Goal: Transaction & Acquisition: Purchase product/service

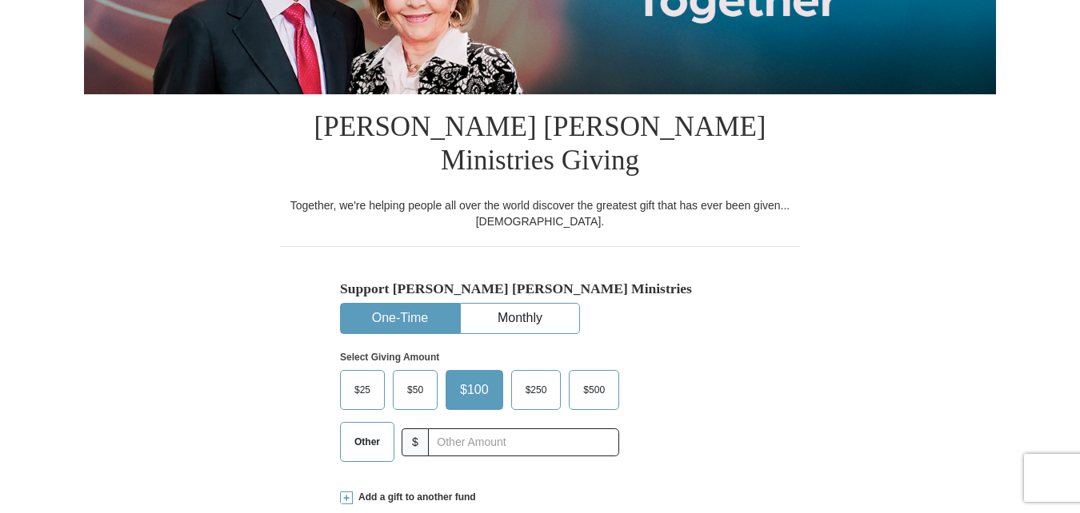
scroll to position [311, 0]
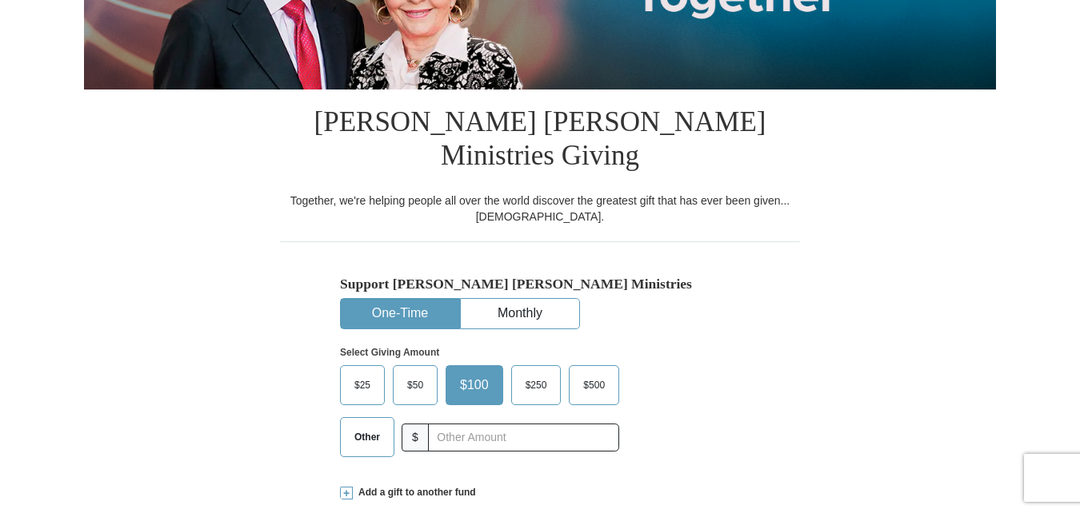
click at [476, 374] on span "$100" at bounding box center [474, 386] width 45 height 24
click at [0, 0] on input "$100" at bounding box center [0, 0] width 0 height 0
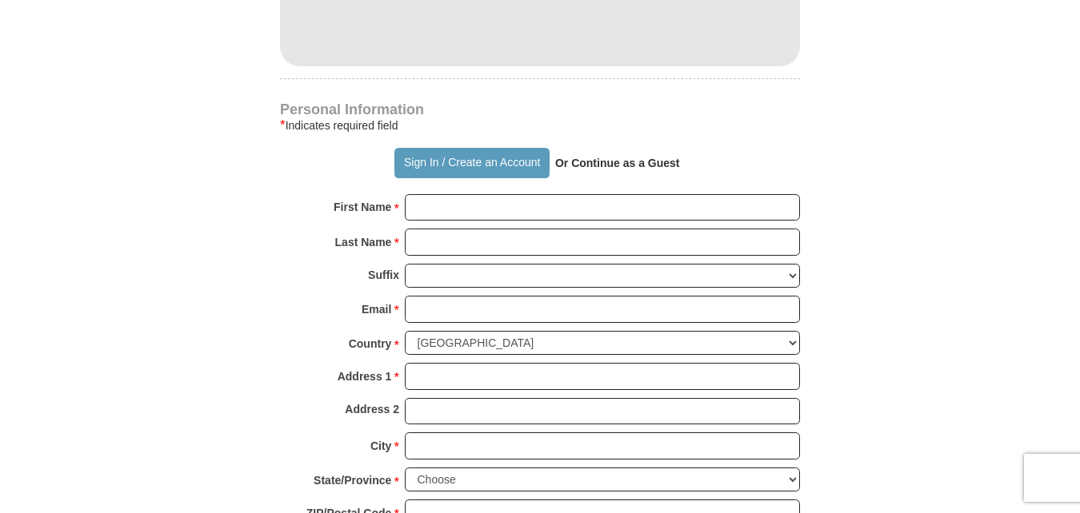
scroll to position [1062, 0]
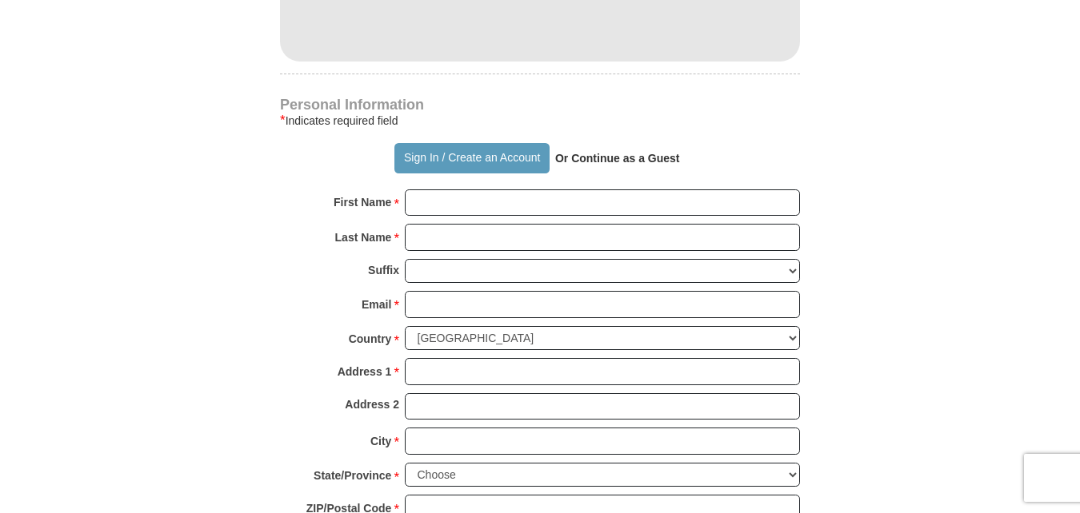
drag, startPoint x: 1075, startPoint y: 250, endPoint x: 960, endPoint y: 238, distance: 115.8
click at [960, 238] on body "Sign In Already have an account? Sign in for faster giving. Don't have an accou…" at bounding box center [540, 492] width 1080 height 3108
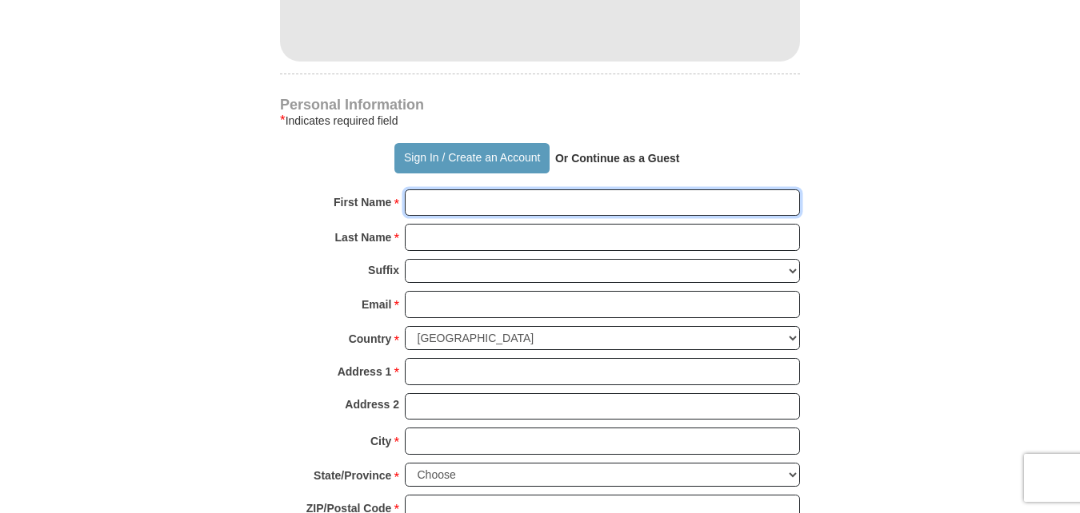
click at [419, 190] on input "First Name *" at bounding box center [602, 203] width 395 height 27
type input "[PERSON_NAME]"
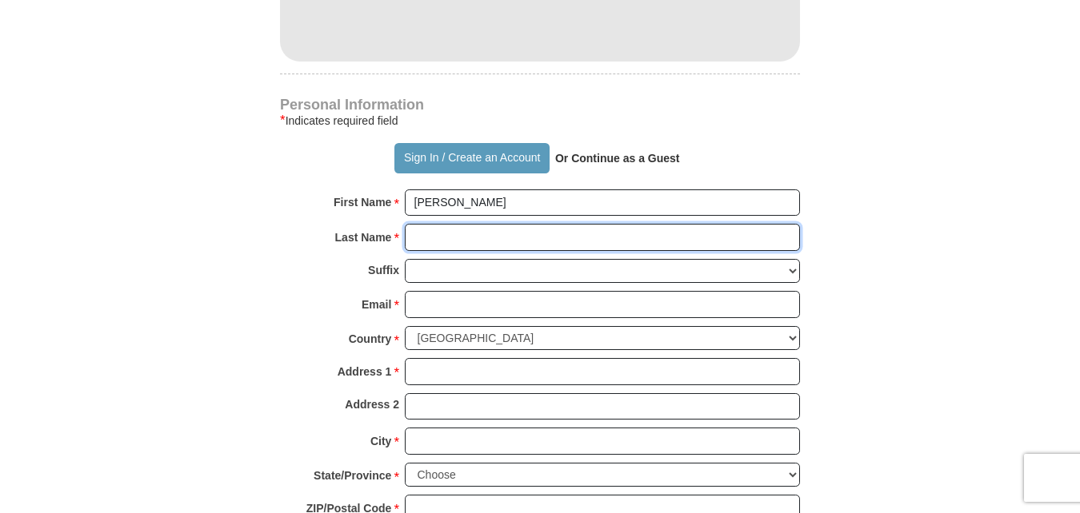
type input "[PERSON_NAME]"
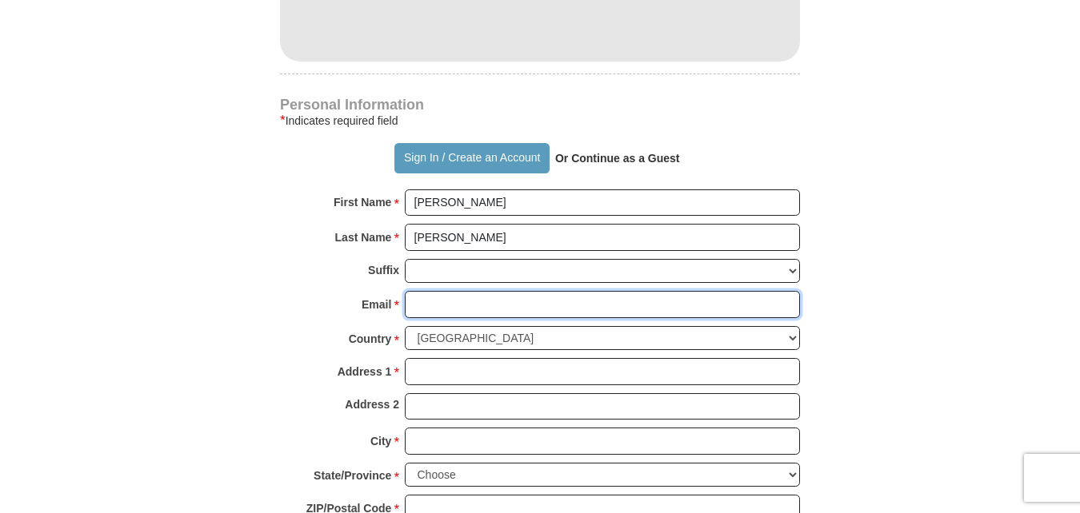
type input "[EMAIL_ADDRESS][DOMAIN_NAME]"
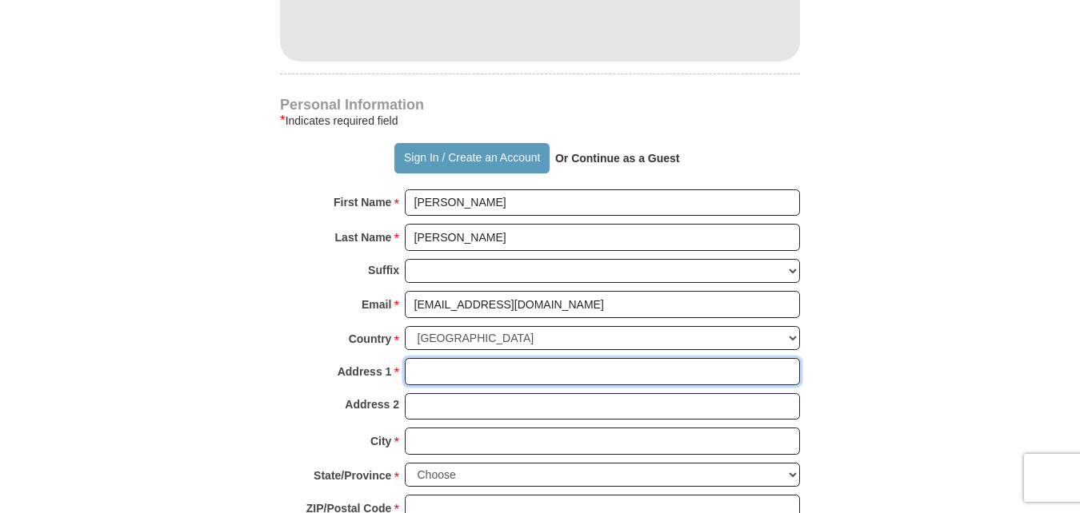
type input "[STREET_ADDRESS]"
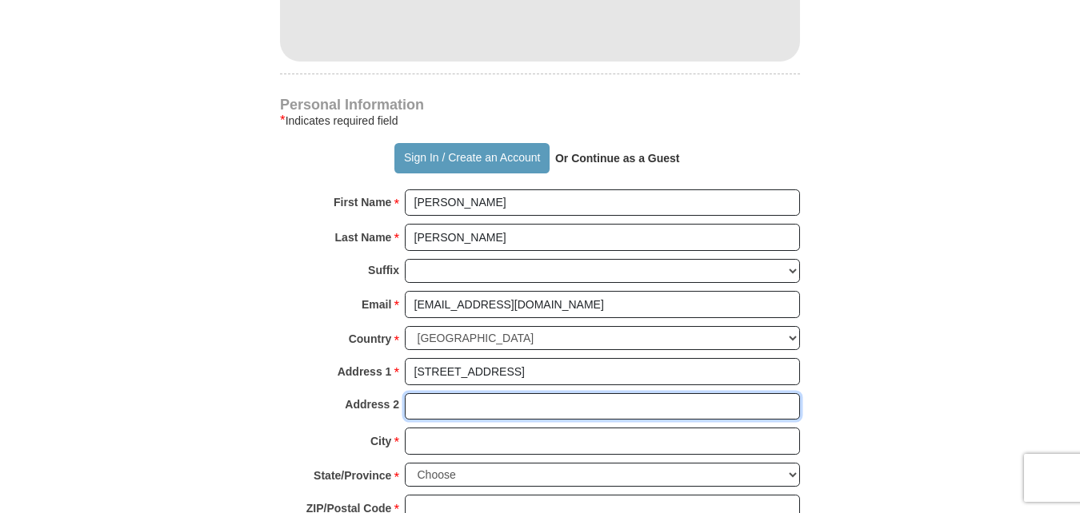
type input "[STREET_ADDRESS]"
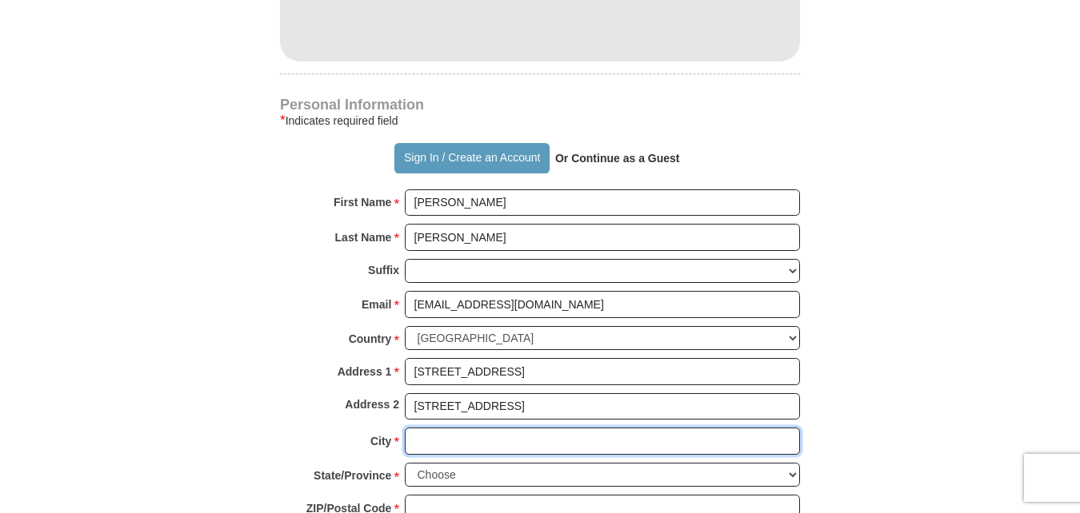
type input "[PERSON_NAME]"
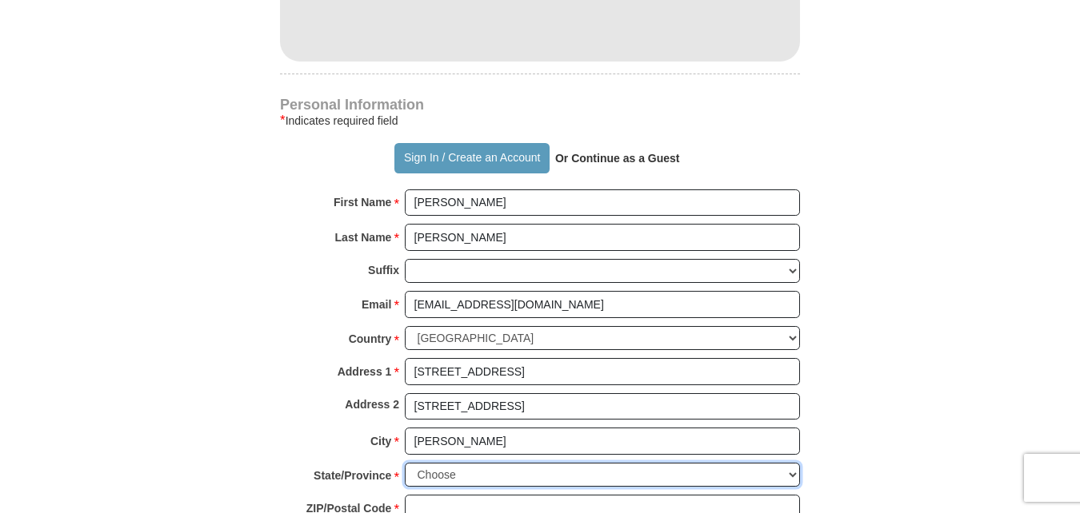
select select "AL"
type input "35080"
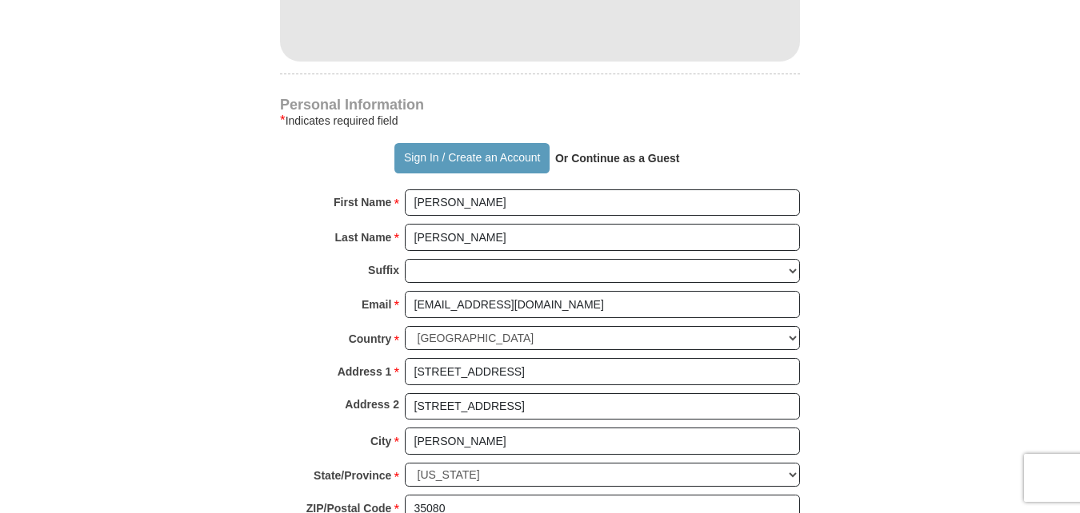
type input "2055851556"
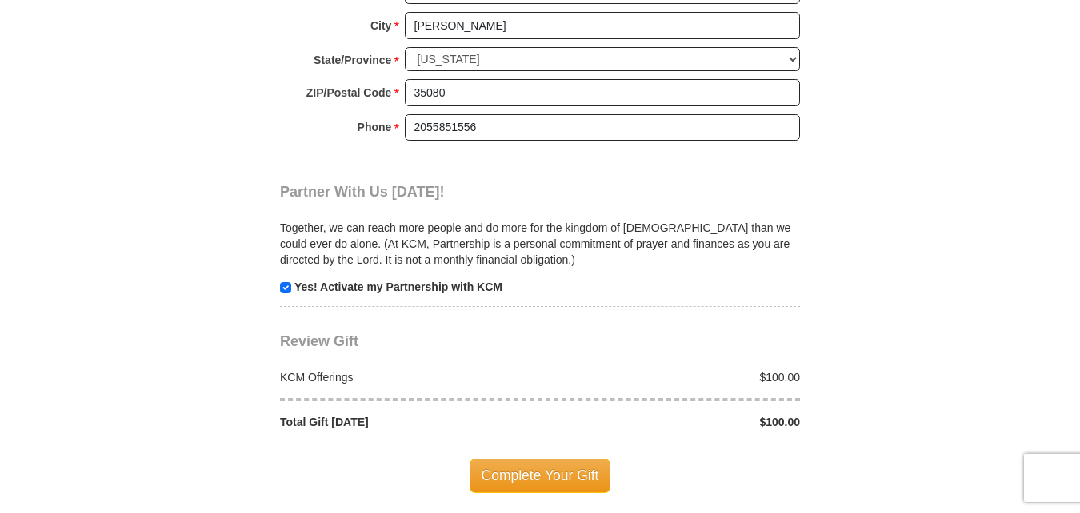
scroll to position [1488, 0]
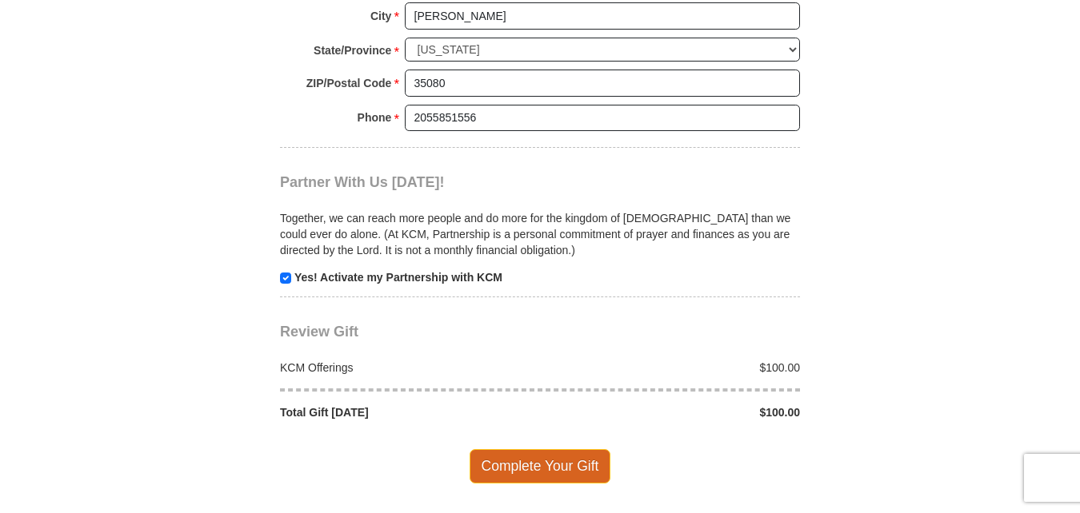
click at [541, 450] on span "Complete Your Gift" at bounding box center [540, 467] width 142 height 34
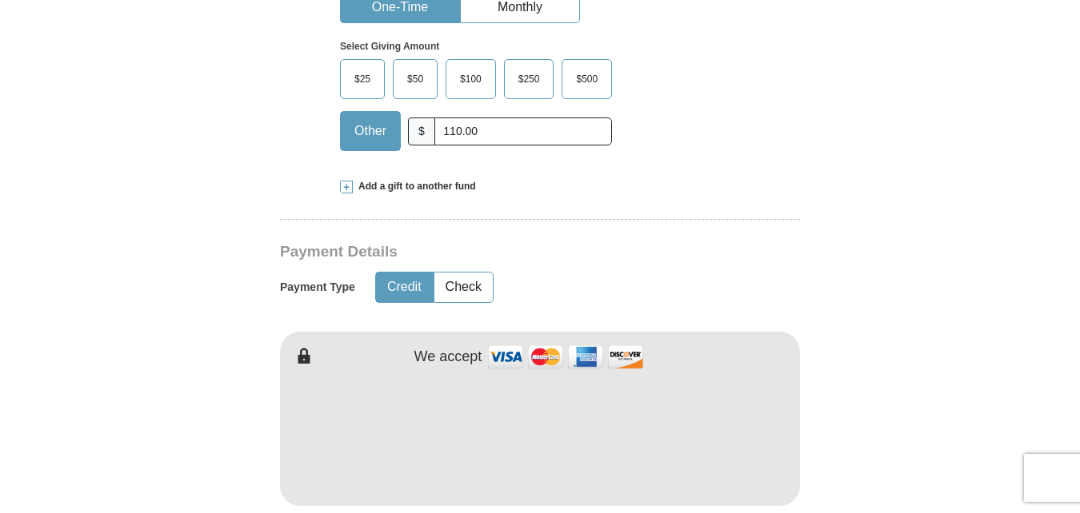
scroll to position [622, 0]
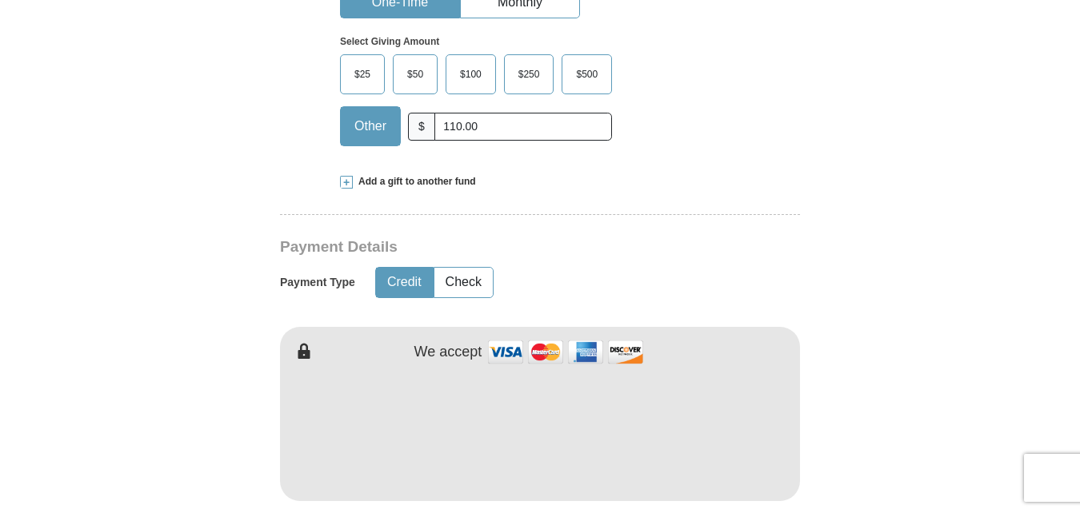
type input "110.00"
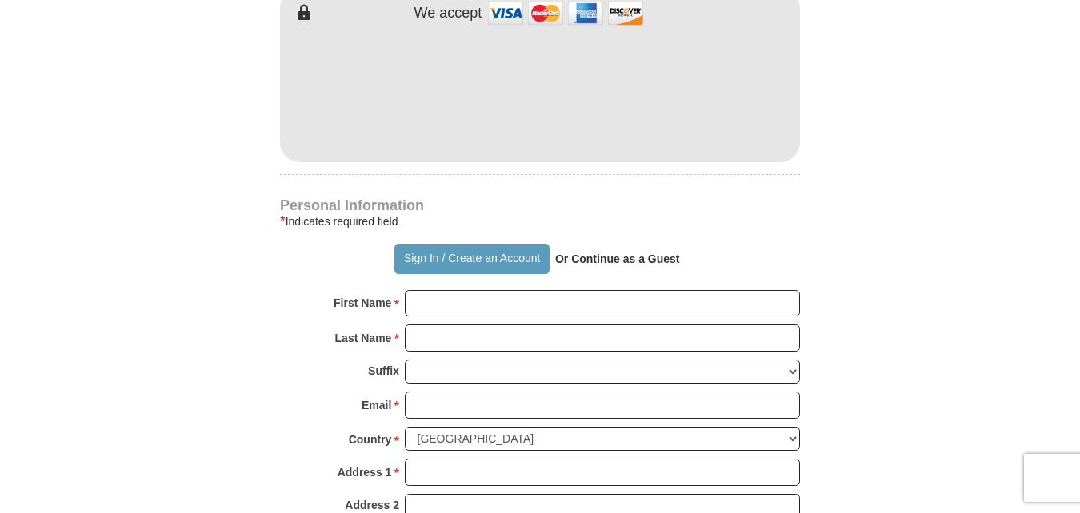
scroll to position [1005, 0]
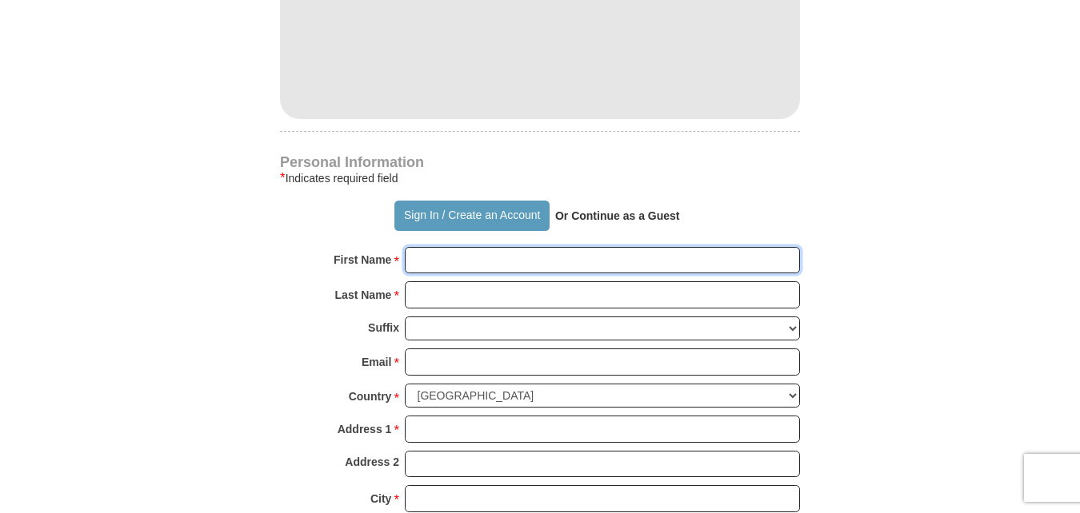
click at [476, 247] on input "First Name *" at bounding box center [602, 260] width 395 height 27
type input "Unity Of The Faith"
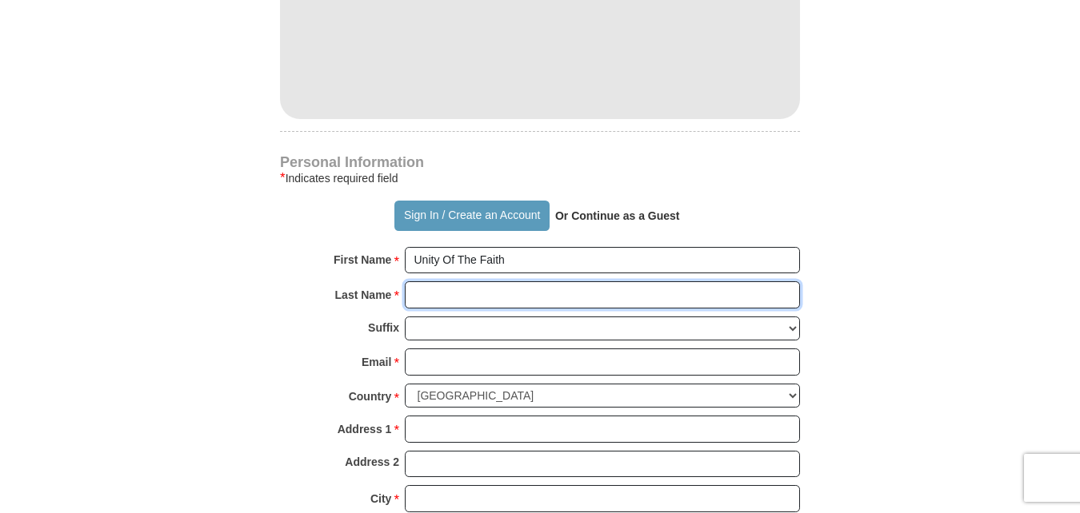
type input "Ministries"
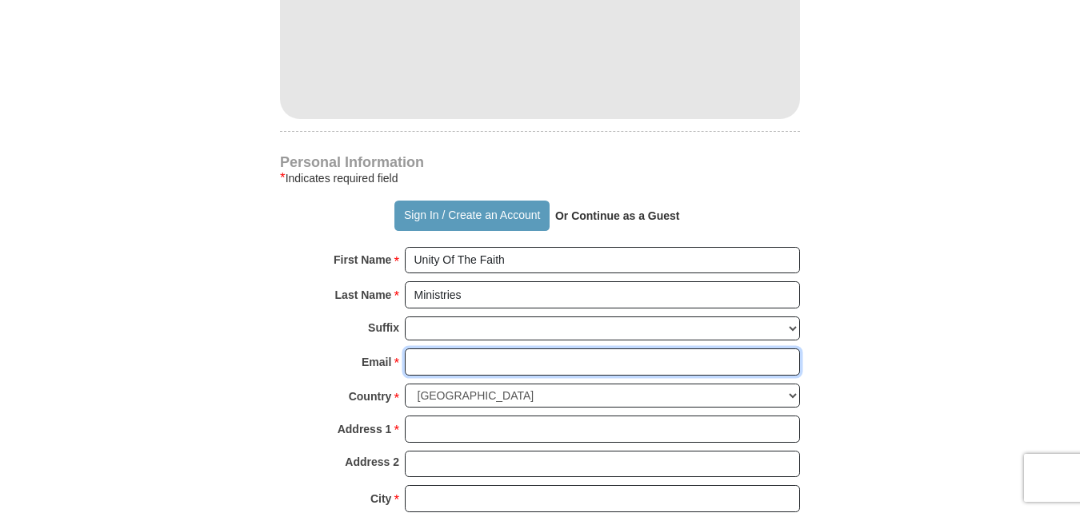
type input "[EMAIL_ADDRESS][DOMAIN_NAME]"
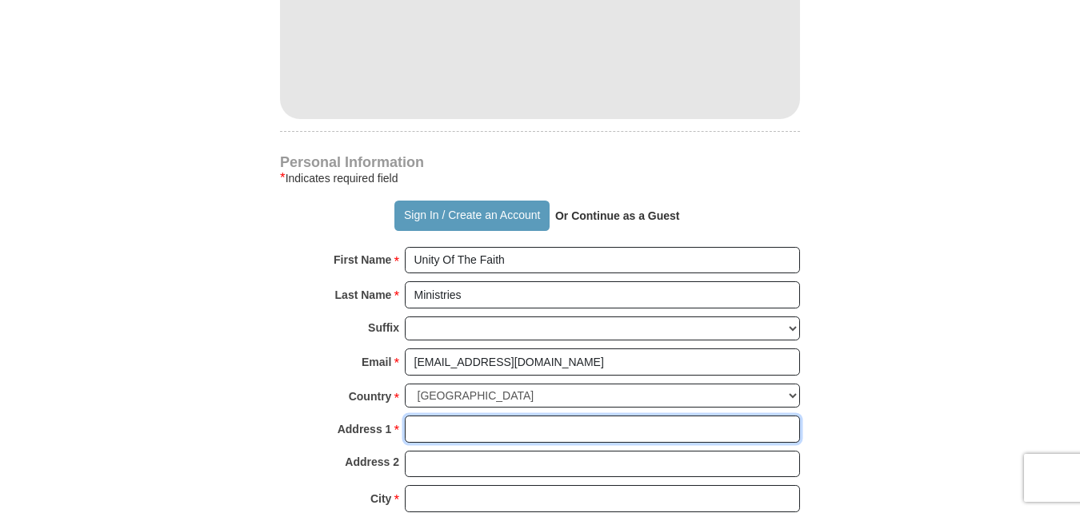
type input "[STREET_ADDRESS]"
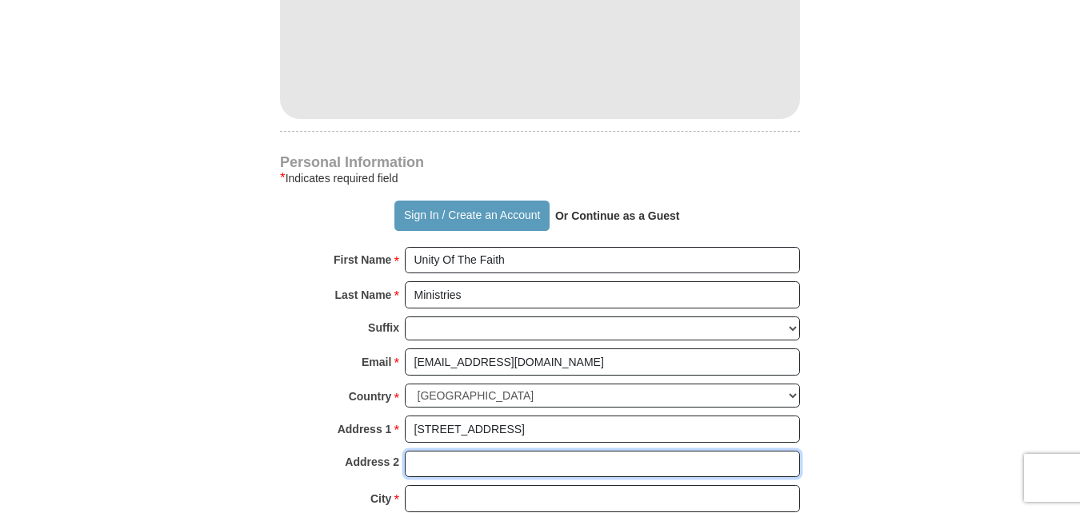
type input "[STREET_ADDRESS]"
type input "[PERSON_NAME]"
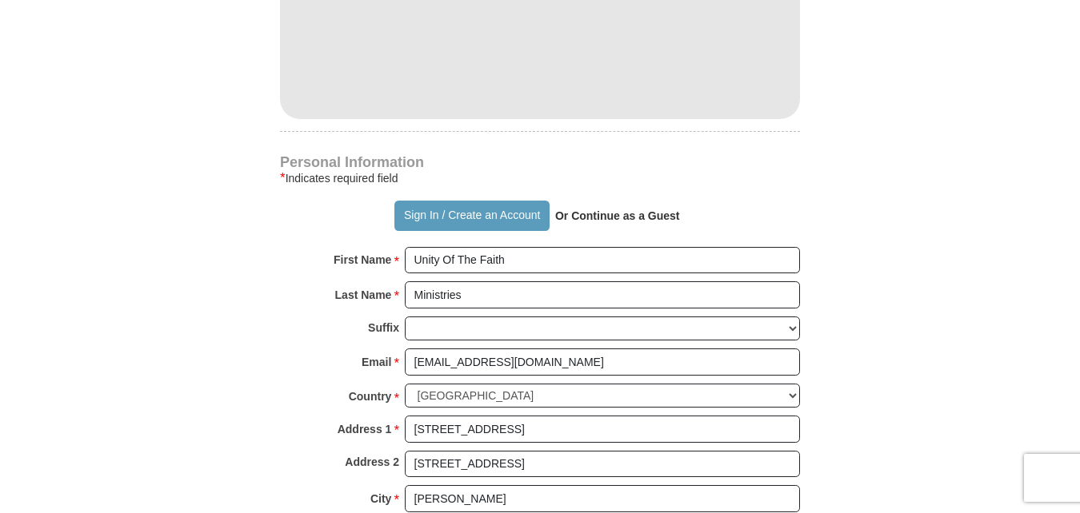
select select "AL"
type input "35080"
type input "2055851556"
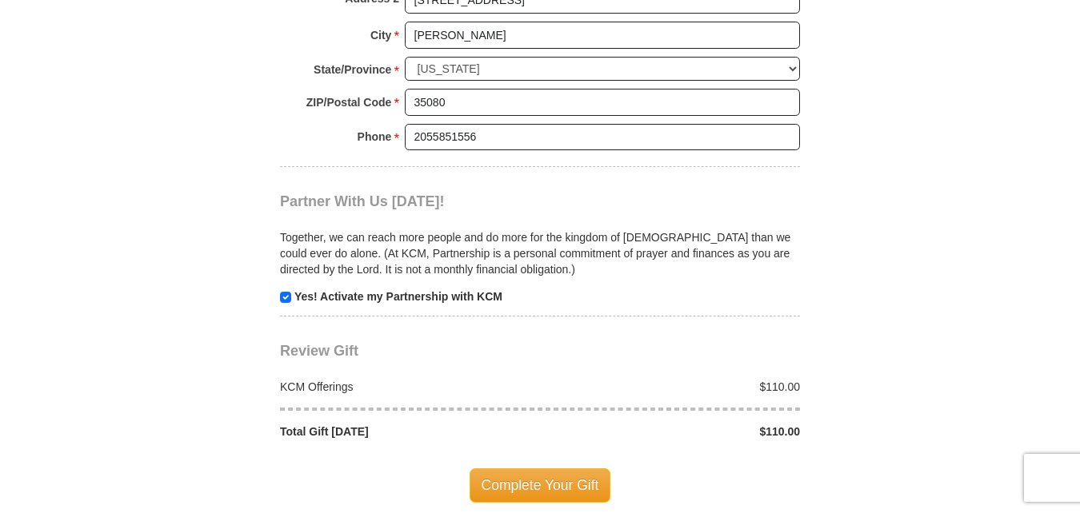
scroll to position [1478, 0]
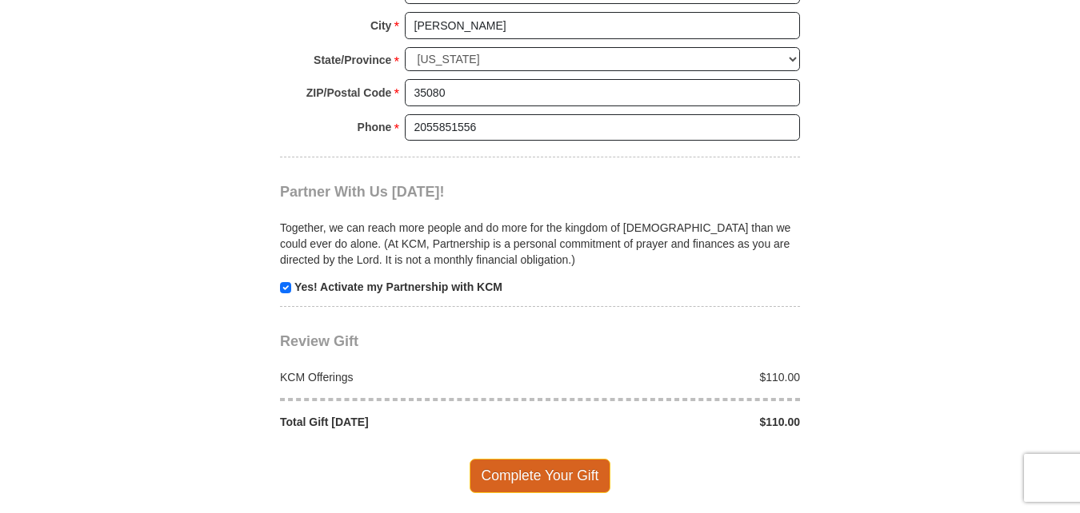
click at [571, 459] on span "Complete Your Gift" at bounding box center [540, 476] width 142 height 34
